Goal: Navigation & Orientation: Find specific page/section

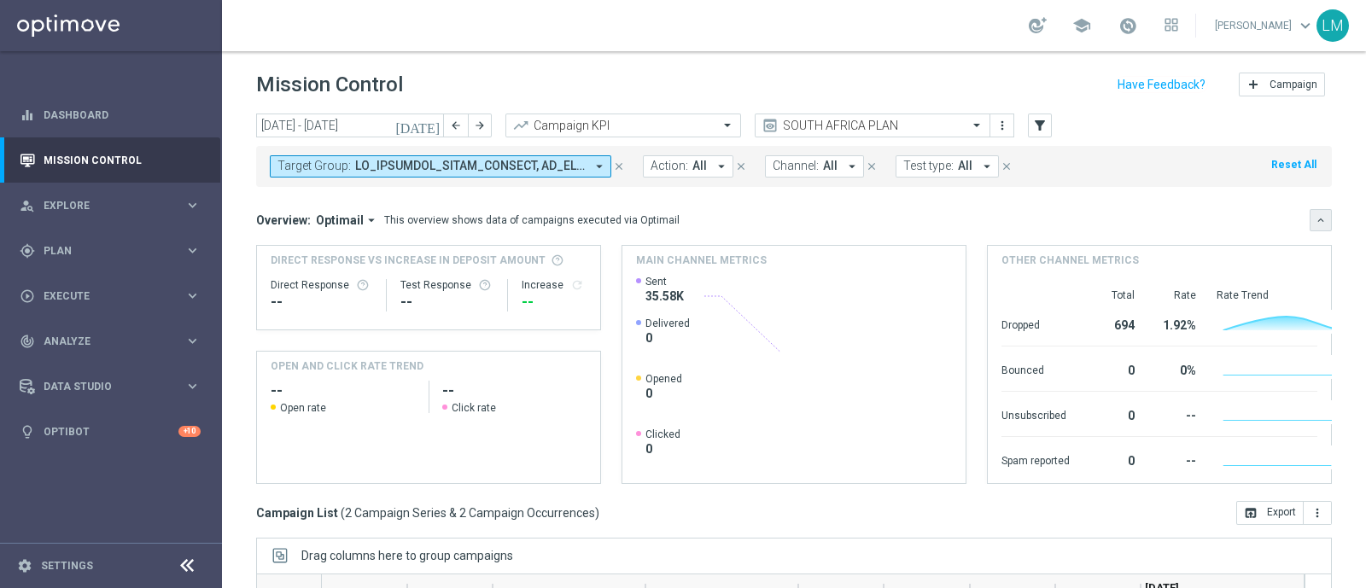
click at [1315, 216] on icon "keyboard_arrow_down" at bounding box center [1321, 220] width 12 height 12
